Goal: Information Seeking & Learning: Learn about a topic

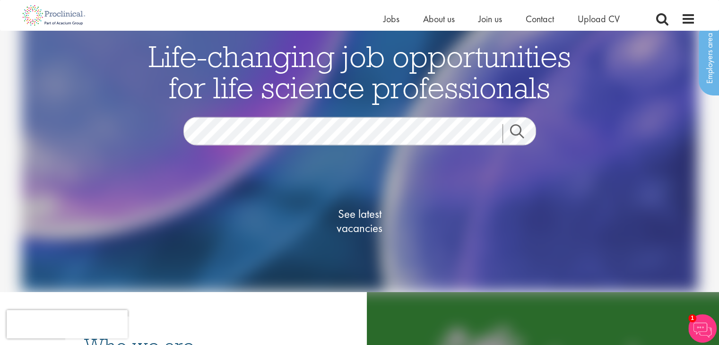
scroll to position [32, 0]
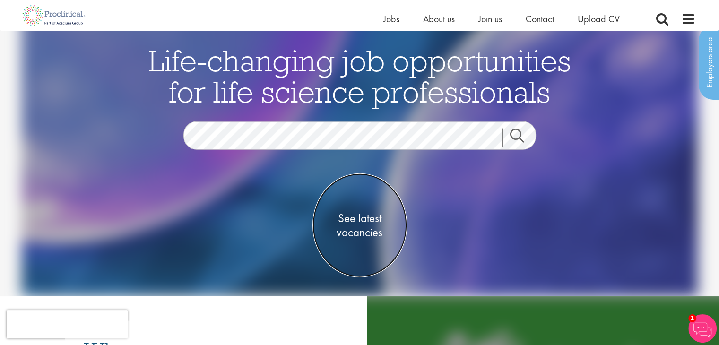
click at [357, 214] on span "See latest vacancies" at bounding box center [360, 225] width 95 height 28
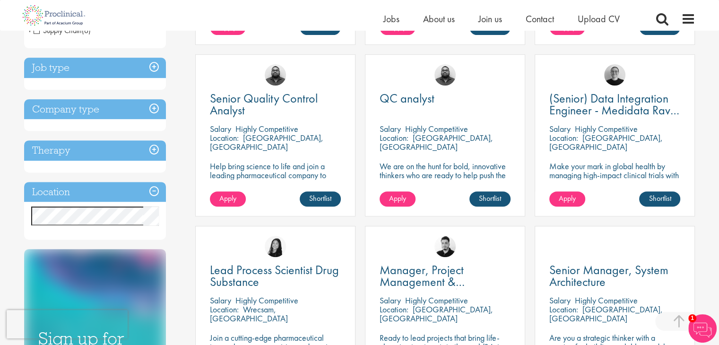
scroll to position [327, 0]
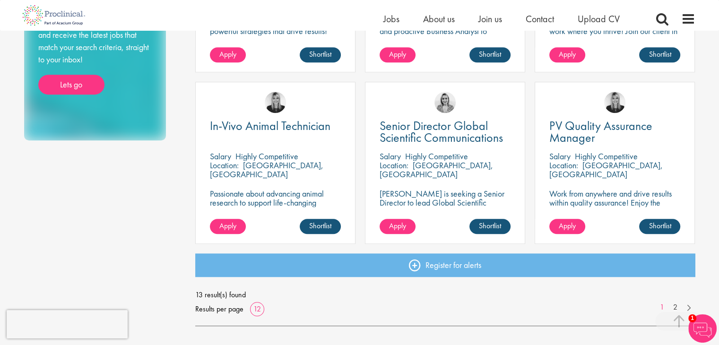
scroll to position [675, 0]
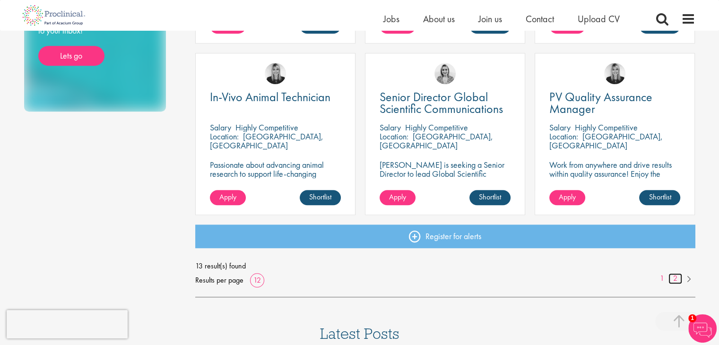
click at [675, 279] on link "2" at bounding box center [676, 278] width 14 height 11
